Goal: Complete application form: Complete application form

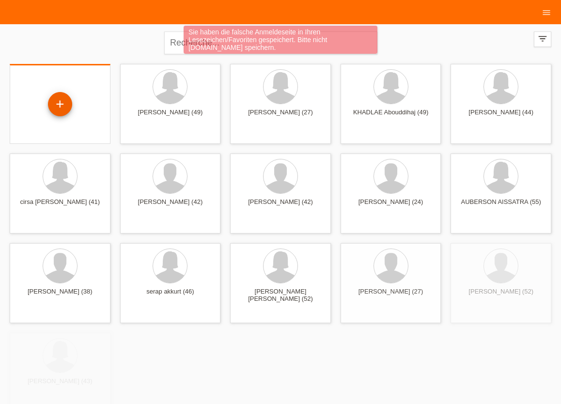
click at [58, 104] on div "+" at bounding box center [60, 104] width 24 height 24
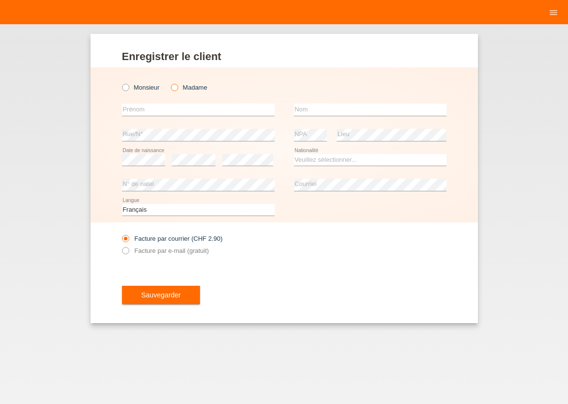
click at [169, 82] on icon at bounding box center [169, 82] width 0 height 0
click at [173, 87] on input "Madame" at bounding box center [174, 87] width 6 height 6
radio input "true"
click at [161, 107] on input "text" at bounding box center [198, 110] width 153 height 12
type input "c"
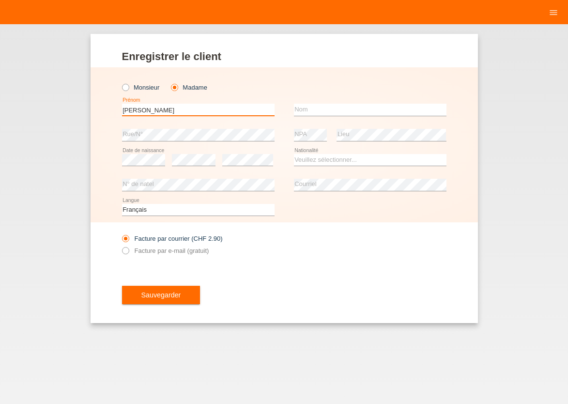
type input "Célia"
type input "l"
type input "Luis Rodrigues Ferreira"
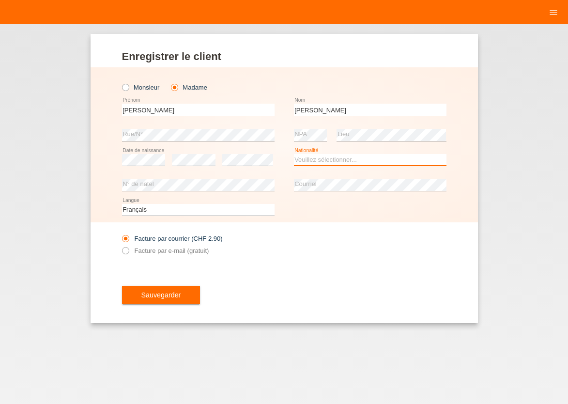
click at [294, 154] on select "Veuillez sélectionner... Suisse Allemagne Autriche Liechtenstein ------------ A…" at bounding box center [370, 160] width 153 height 12
select select "PT"
click at [0, 0] on option "Portugal" at bounding box center [0, 0] width 0 height 0
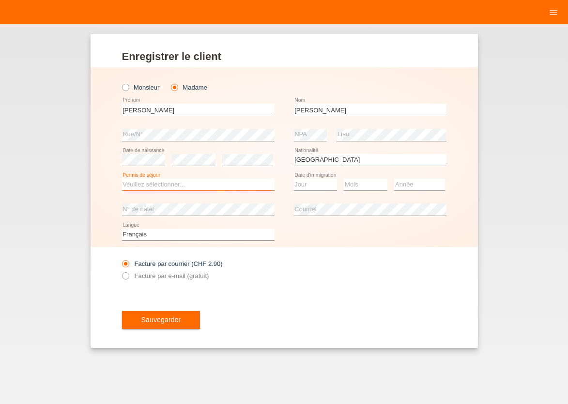
click at [122, 179] on select "Veuillez sélectionner... C B B - Statut de réfugié Autre" at bounding box center [198, 185] width 153 height 12
select select "C"
click at [0, 0] on option "C" at bounding box center [0, 0] width 0 height 0
click at [294, 179] on select "Jour 01 02 03 04 05 06 07 08 09 10 11" at bounding box center [316, 185] width 44 height 12
select select "26"
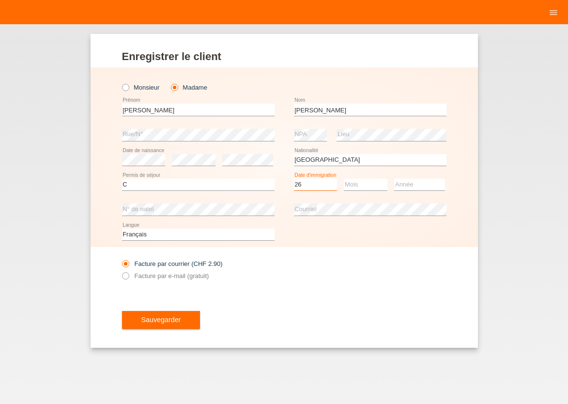
click at [0, 0] on option "26" at bounding box center [0, 0] width 0 height 0
select select "08"
select select "2002"
click at [292, 293] on div "Sauvegarder" at bounding box center [284, 320] width 324 height 56
click at [181, 320] on button "Sauvegarder" at bounding box center [161, 320] width 78 height 18
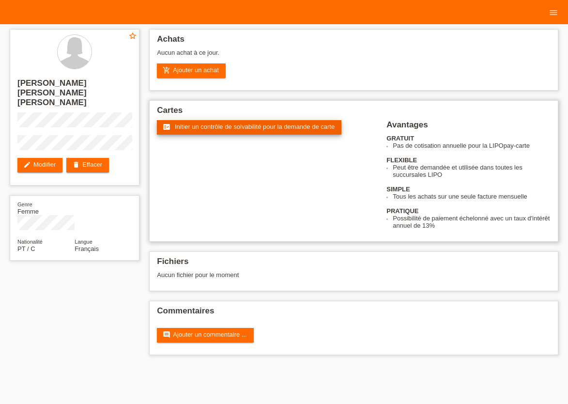
click at [221, 125] on span "Initier un contrôle de solvabilité pour la demande de carte" at bounding box center [255, 126] width 160 height 7
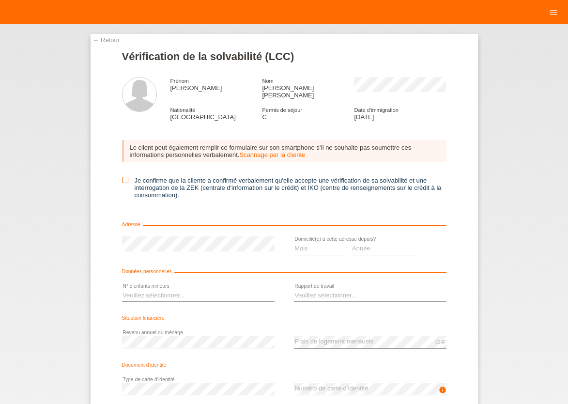
click at [122, 177] on icon at bounding box center [125, 180] width 6 height 6
click at [122, 177] on input "Je confirme que la cliente a confirmé verbalement qu'elle accepte une vérificat…" at bounding box center [125, 180] width 6 height 6
checkbox input "true"
click at [294, 243] on select "Mois 01 02 03 04 05 06 07 08 09 10" at bounding box center [319, 249] width 50 height 12
select select "04"
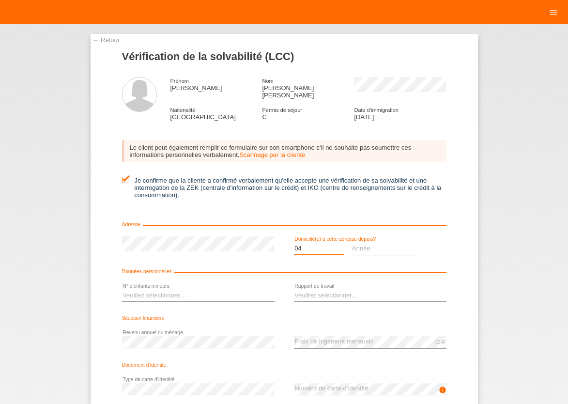
click at [0, 0] on option "04" at bounding box center [0, 0] width 0 height 0
click at [351, 243] on select "Année 2025 2024 2023 2022 2021 2020 2019 2018 2017 2016 2015 2014 2013 2012 201…" at bounding box center [384, 249] width 67 height 12
select select "2014"
click at [0, 0] on option "2014" at bounding box center [0, 0] width 0 height 0
click at [122, 290] on select "Veuillez sélectionner... 0 1 2 3 4 5 6 7 8 9" at bounding box center [198, 296] width 153 height 12
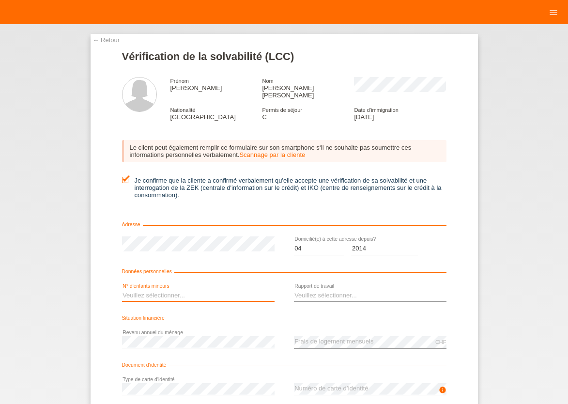
select select "1"
click at [0, 0] on option "1" at bounding box center [0, 0] width 0 height 0
click at [294, 290] on select "Veuillez sélectionner... A durée indéterminée A durée déterminée Apprenti/étudi…" at bounding box center [370, 296] width 153 height 12
select select "UNLIMITED"
click at [0, 0] on option "A durée indéterminée" at bounding box center [0, 0] width 0 height 0
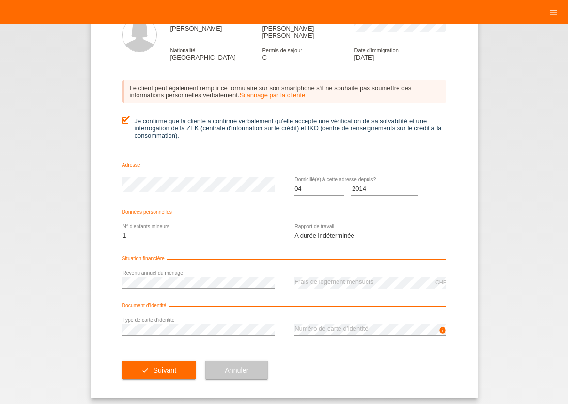
click at [164, 366] on span "Suivant" at bounding box center [164, 370] width 23 height 8
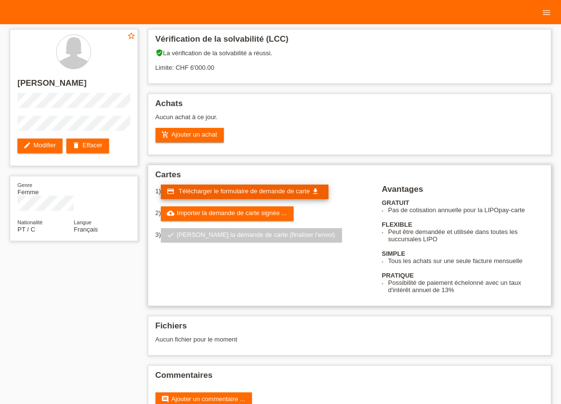
click at [281, 195] on span "Télécharger le formulaire de demande de carte" at bounding box center [243, 190] width 131 height 7
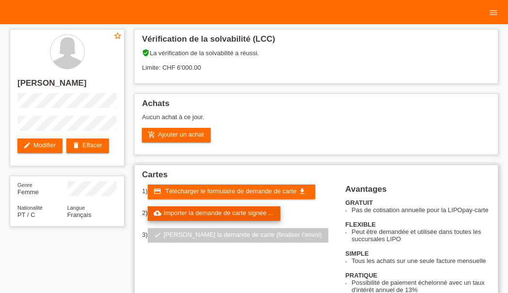
click at [256, 216] on link "cloud_upload Importer la demande de carte signée ..." at bounding box center [214, 213] width 133 height 15
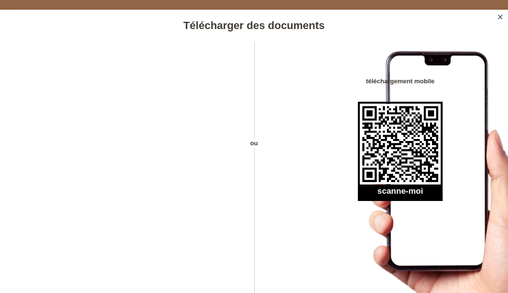
click at [498, 20] on icon "close" at bounding box center [500, 17] width 8 height 8
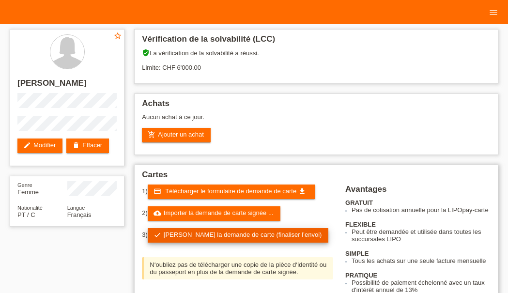
click at [221, 239] on link "check Soumettre la demande de carte (finaliser l’envoi)" at bounding box center [238, 235] width 181 height 15
